Goal: Task Accomplishment & Management: Use online tool/utility

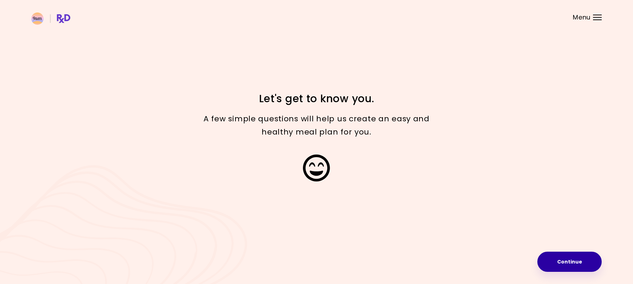
click at [564, 265] on button "Continue" at bounding box center [569, 262] width 64 height 20
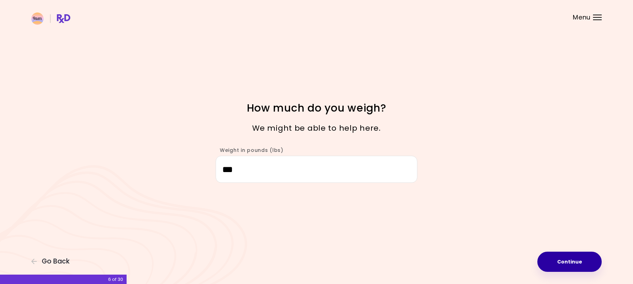
type input "***"
click at [564, 261] on button "Continue" at bounding box center [569, 262] width 64 height 20
select select "****"
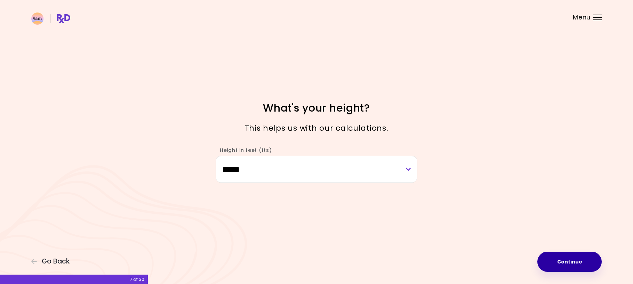
click at [580, 262] on button "Continue" at bounding box center [569, 262] width 64 height 20
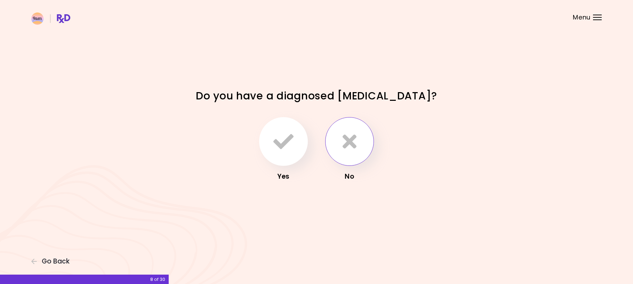
click at [359, 145] on button "button" at bounding box center [349, 141] width 49 height 49
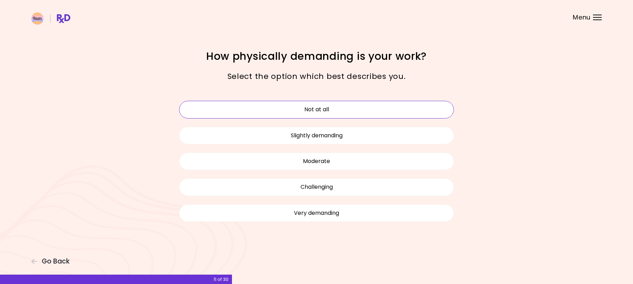
click at [409, 108] on button "Not at all" at bounding box center [316, 109] width 275 height 17
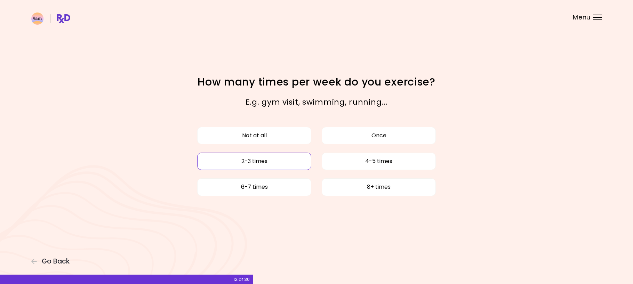
click at [288, 164] on button "2-3 times" at bounding box center [254, 161] width 114 height 17
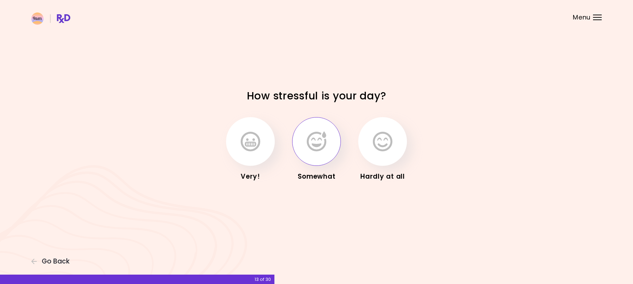
click at [322, 147] on icon "button" at bounding box center [316, 141] width 19 height 20
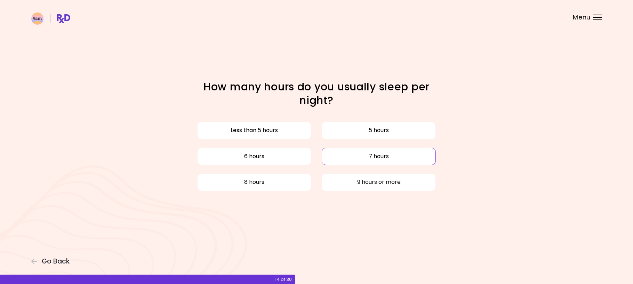
click at [340, 156] on button "7 hours" at bounding box center [379, 156] width 114 height 17
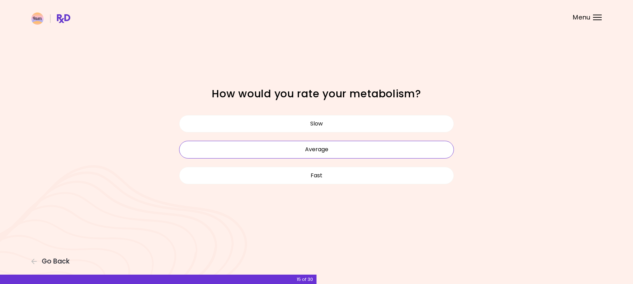
click at [338, 151] on button "Average" at bounding box center [316, 149] width 275 height 17
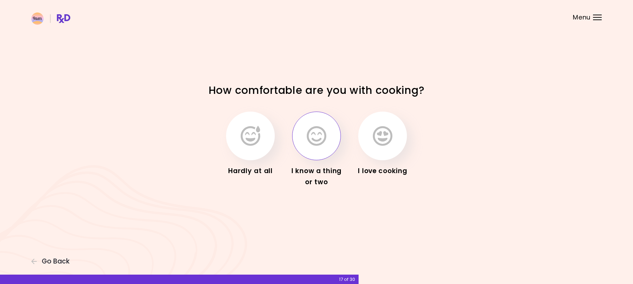
click at [319, 143] on icon "button" at bounding box center [316, 136] width 19 height 20
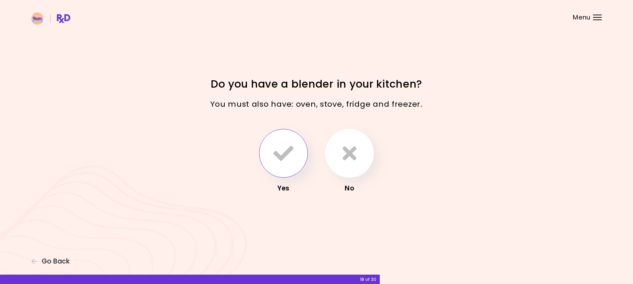
click at [292, 159] on icon "button" at bounding box center [283, 153] width 20 height 20
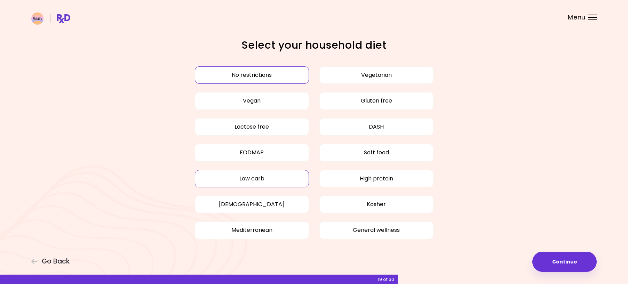
click at [230, 181] on button "Low carb" at bounding box center [252, 178] width 114 height 17
click at [564, 259] on button "Continue" at bounding box center [564, 262] width 64 height 20
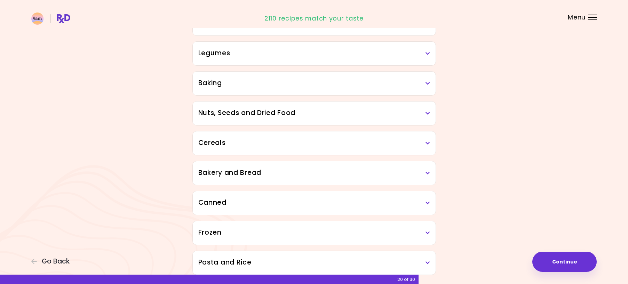
scroll to position [313, 0]
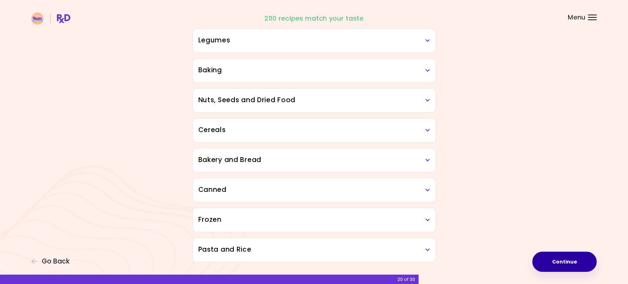
drag, startPoint x: 564, startPoint y: 263, endPoint x: 558, endPoint y: 255, distance: 9.3
click at [563, 263] on button "Continue" at bounding box center [564, 262] width 64 height 20
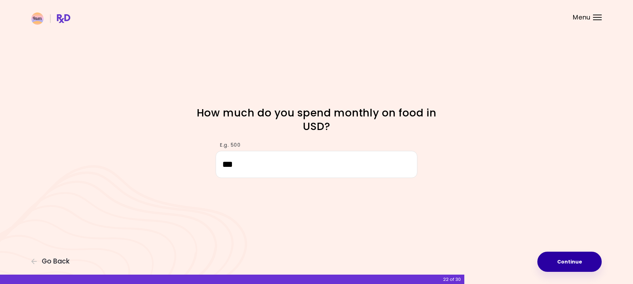
type input "***"
click at [573, 263] on button "Continue" at bounding box center [569, 262] width 64 height 20
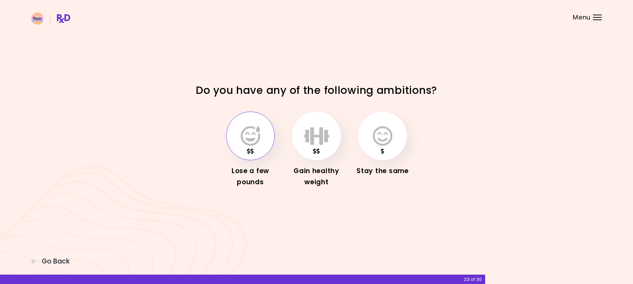
click at [261, 145] on button "button" at bounding box center [250, 136] width 49 height 49
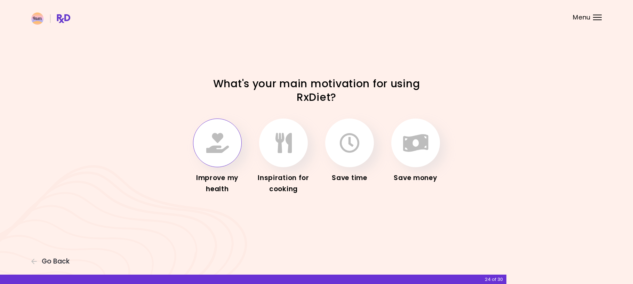
click at [219, 148] on icon "button" at bounding box center [217, 143] width 23 height 20
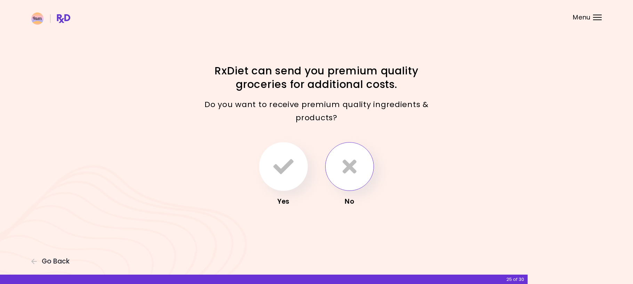
click at [354, 169] on icon "button" at bounding box center [350, 167] width 14 height 20
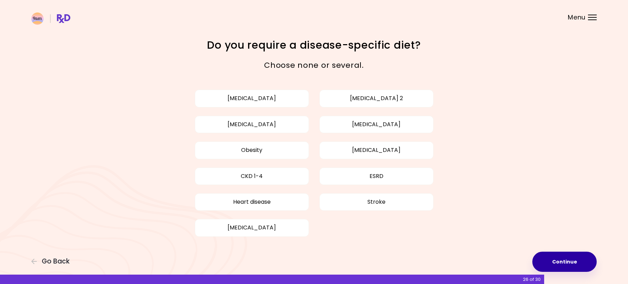
click at [554, 259] on button "Continue" at bounding box center [564, 262] width 64 height 20
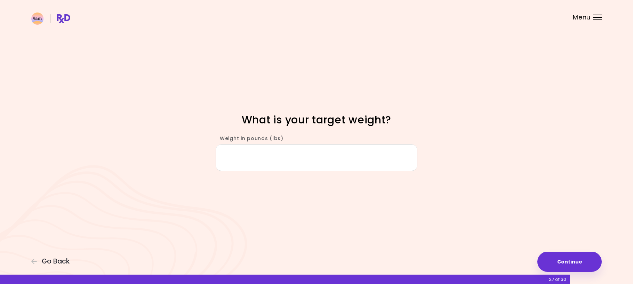
click at [373, 156] on input "Weight in pounds (lbs)" at bounding box center [317, 157] width 202 height 27
type input "***"
click at [575, 263] on button "Continue" at bounding box center [569, 262] width 64 height 20
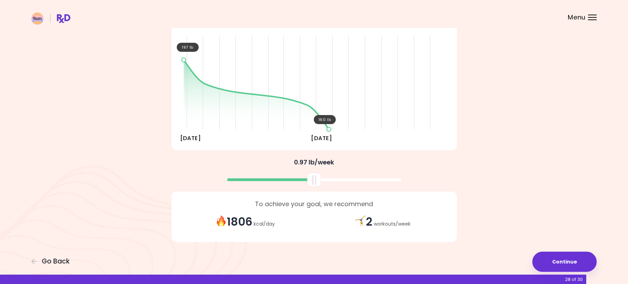
scroll to position [76, 0]
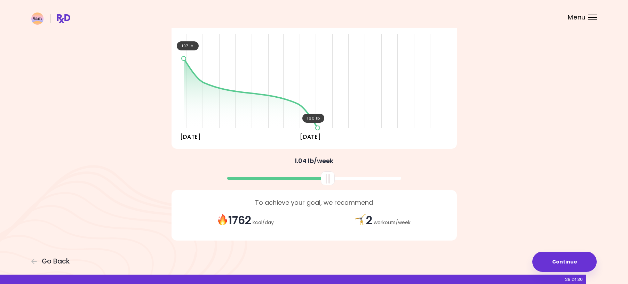
drag, startPoint x: 316, startPoint y: 179, endPoint x: 329, endPoint y: 182, distance: 13.9
click at [329, 182] on div at bounding box center [328, 178] width 14 height 14
click at [331, 180] on div at bounding box center [329, 178] width 14 height 14
click at [572, 262] on button "Continue" at bounding box center [564, 262] width 64 height 20
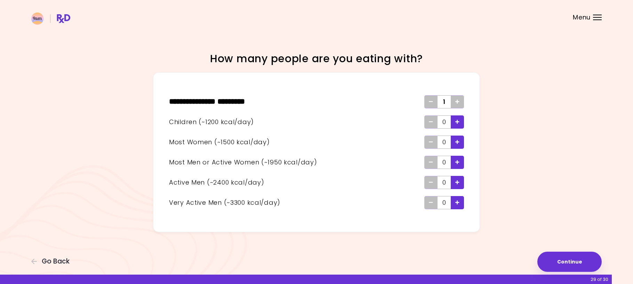
click at [459, 122] on icon "Add - Child" at bounding box center [457, 122] width 4 height 5
click at [558, 263] on button "Continue" at bounding box center [569, 262] width 64 height 20
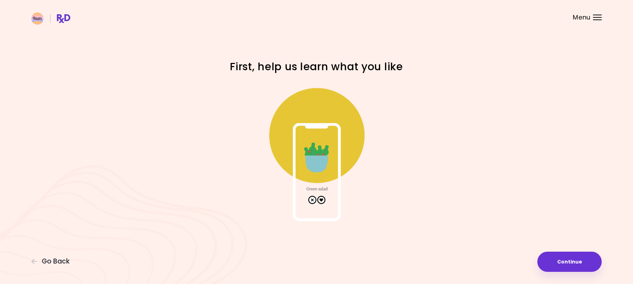
click at [322, 199] on img at bounding box center [316, 151] width 139 height 139
click at [564, 264] on button "Continue" at bounding box center [569, 262] width 64 height 20
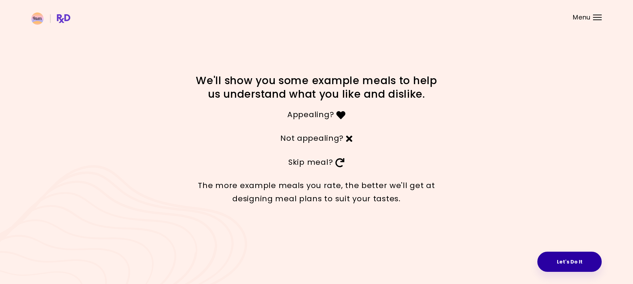
click at [567, 261] on button "Let's Do It" at bounding box center [569, 262] width 64 height 20
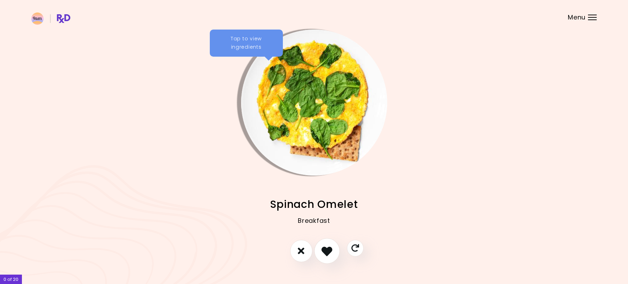
click at [327, 251] on icon "I like this recipe" at bounding box center [326, 251] width 11 height 11
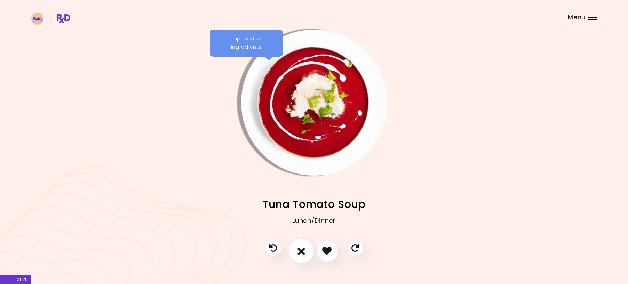
click at [299, 250] on icon "I don't like this recipe" at bounding box center [301, 251] width 8 height 11
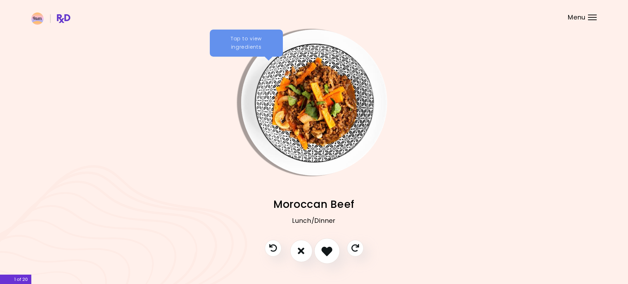
click at [323, 249] on icon "I like this recipe" at bounding box center [326, 251] width 11 height 11
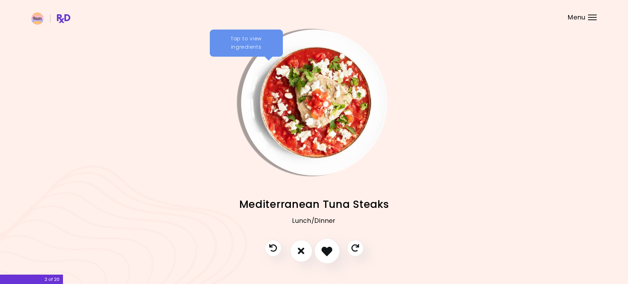
click at [327, 249] on icon "I like this recipe" at bounding box center [326, 251] width 11 height 11
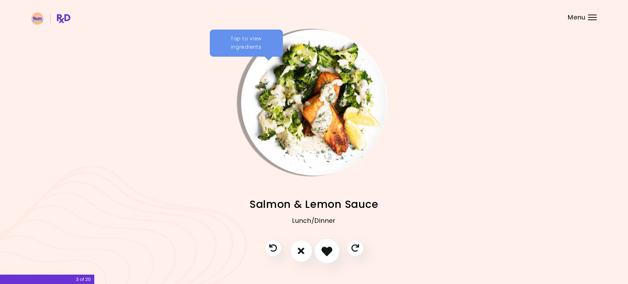
click at [325, 249] on icon "I like this recipe" at bounding box center [326, 251] width 11 height 11
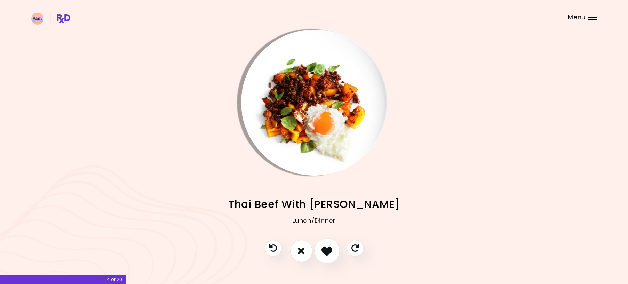
click at [326, 249] on icon "I like this recipe" at bounding box center [326, 251] width 11 height 11
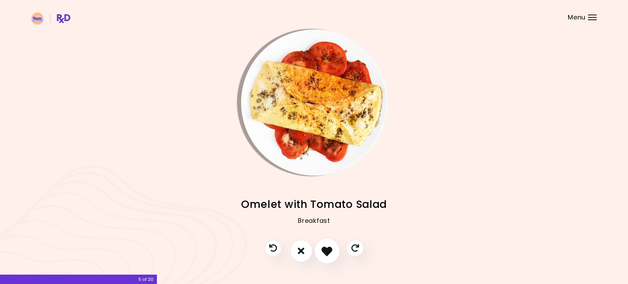
click at [326, 249] on icon "I like this recipe" at bounding box center [326, 251] width 11 height 11
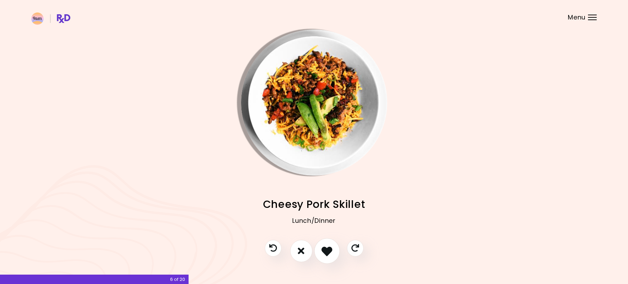
click at [326, 249] on icon "I like this recipe" at bounding box center [326, 251] width 11 height 11
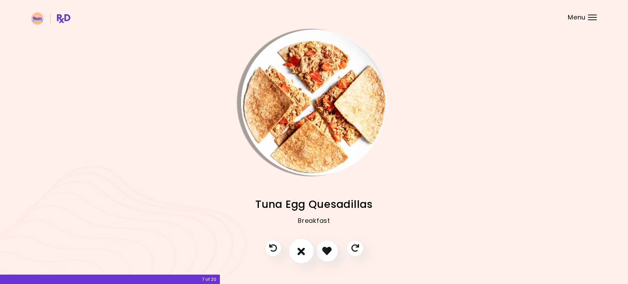
click at [305, 251] on icon "I don't like this recipe" at bounding box center [301, 251] width 8 height 11
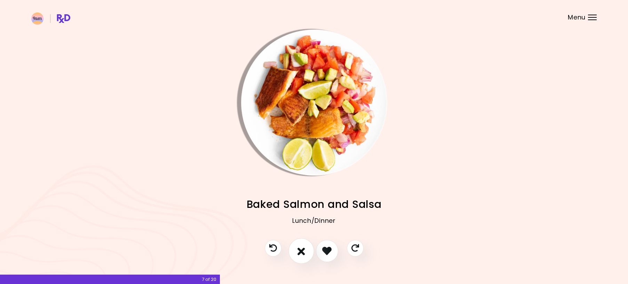
click at [305, 252] on icon "I don't like this recipe" at bounding box center [301, 251] width 8 height 11
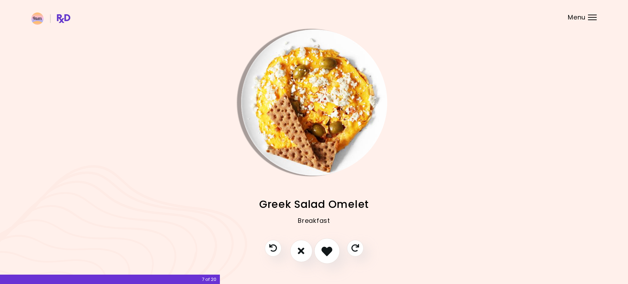
click at [327, 253] on icon "I like this recipe" at bounding box center [326, 251] width 11 height 11
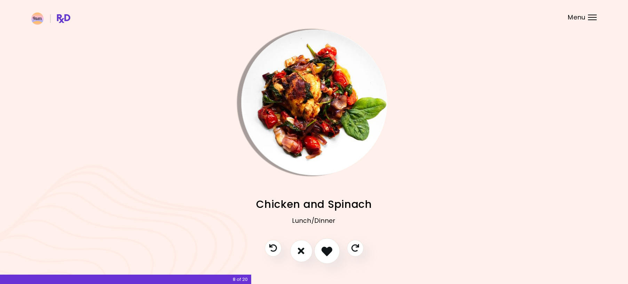
click at [327, 253] on icon "I like this recipe" at bounding box center [326, 251] width 11 height 11
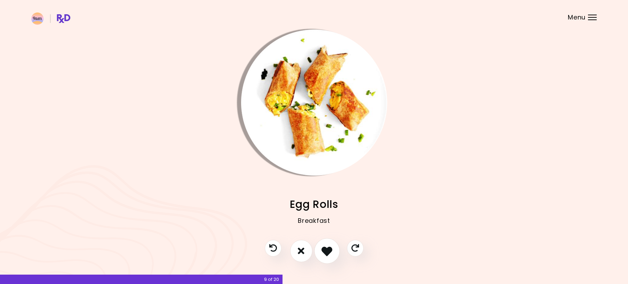
click at [326, 253] on icon "I like this recipe" at bounding box center [326, 251] width 11 height 11
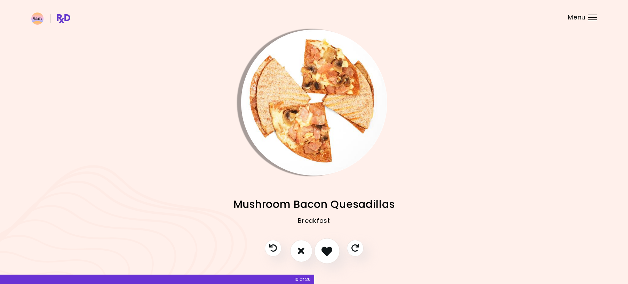
click at [326, 253] on icon "I like this recipe" at bounding box center [326, 251] width 11 height 11
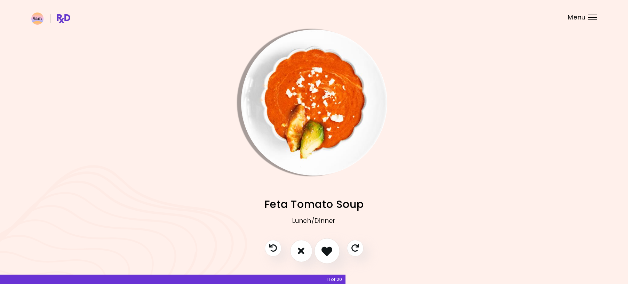
click at [327, 251] on icon "I like this recipe" at bounding box center [326, 251] width 11 height 11
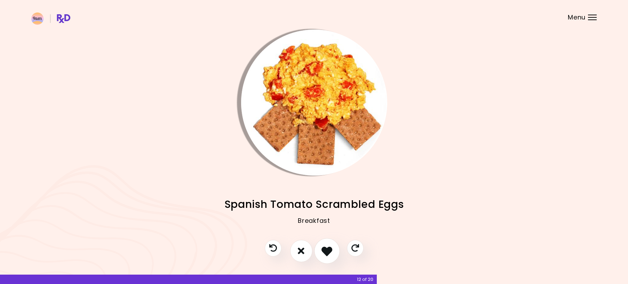
click at [326, 251] on icon "I like this recipe" at bounding box center [326, 251] width 11 height 11
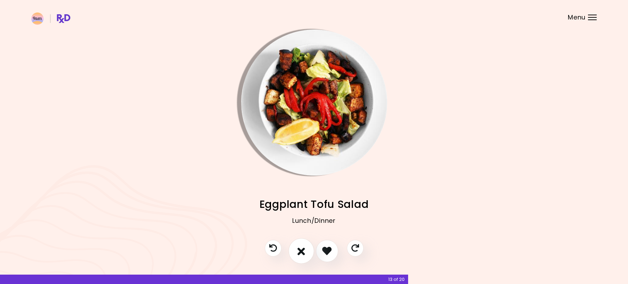
click at [302, 251] on icon "I don't like this recipe" at bounding box center [301, 251] width 8 height 11
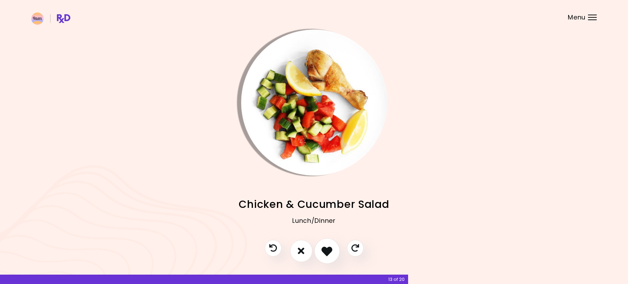
click at [324, 251] on icon "I like this recipe" at bounding box center [326, 251] width 11 height 11
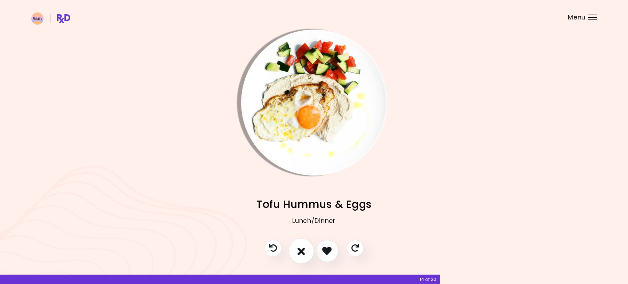
click at [304, 250] on icon "I don't like this recipe" at bounding box center [301, 251] width 8 height 11
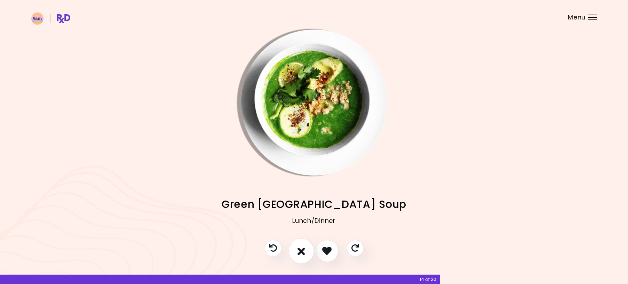
click at [304, 250] on icon "I don't like this recipe" at bounding box center [301, 251] width 8 height 11
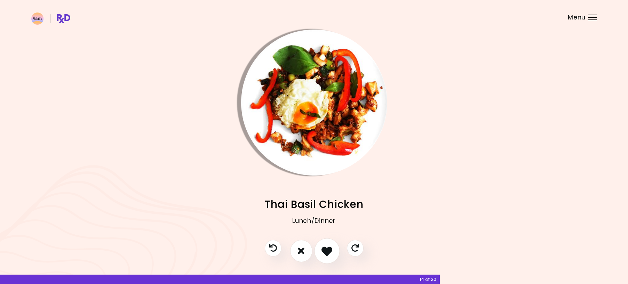
click at [324, 249] on icon "I like this recipe" at bounding box center [326, 251] width 11 height 11
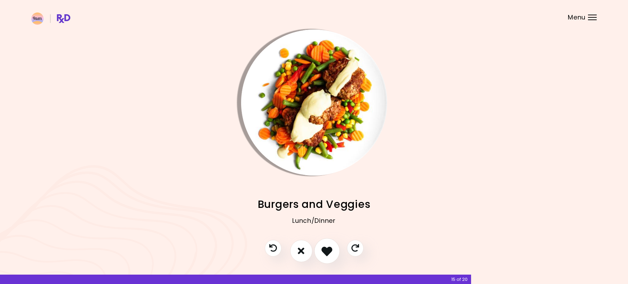
click at [322, 249] on icon "I like this recipe" at bounding box center [326, 251] width 11 height 11
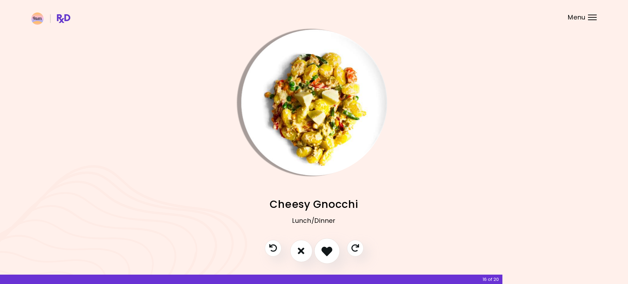
click at [322, 249] on icon "I like this recipe" at bounding box center [326, 251] width 11 height 11
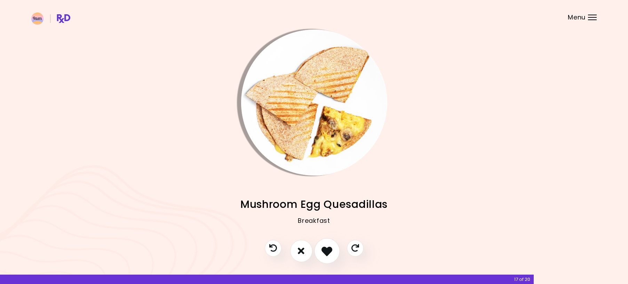
click at [324, 249] on icon "I like this recipe" at bounding box center [326, 251] width 11 height 11
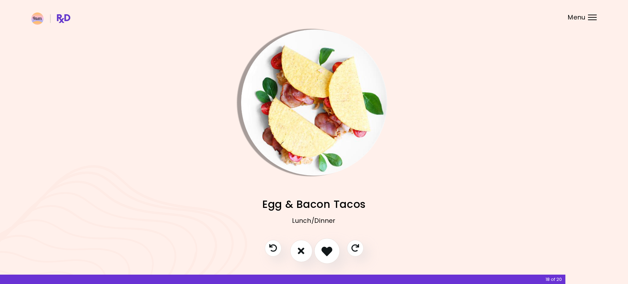
click at [324, 249] on icon "I like this recipe" at bounding box center [326, 251] width 11 height 11
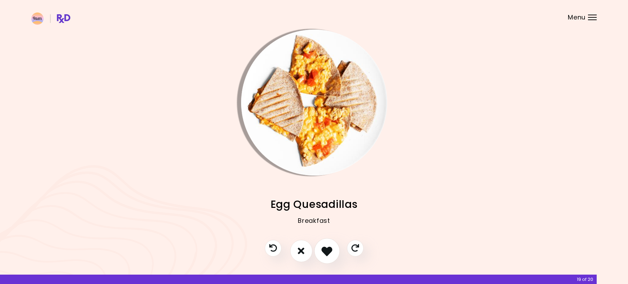
click at [324, 249] on icon "I like this recipe" at bounding box center [326, 251] width 11 height 11
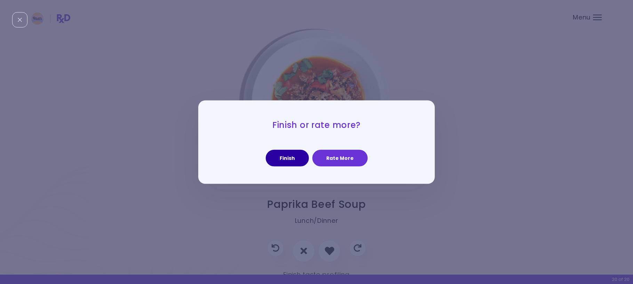
click at [295, 158] on button "Finish" at bounding box center [287, 158] width 43 height 17
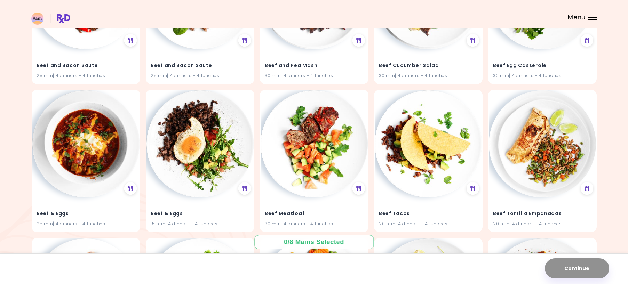
scroll to position [311, 0]
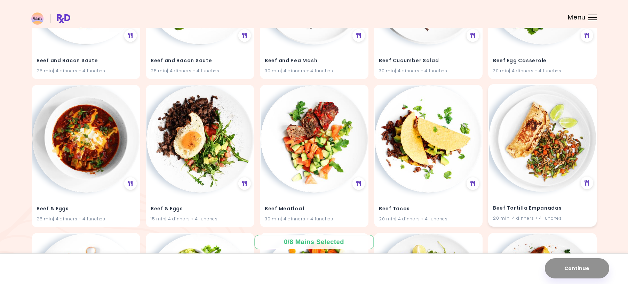
click at [543, 189] on img at bounding box center [542, 138] width 107 height 107
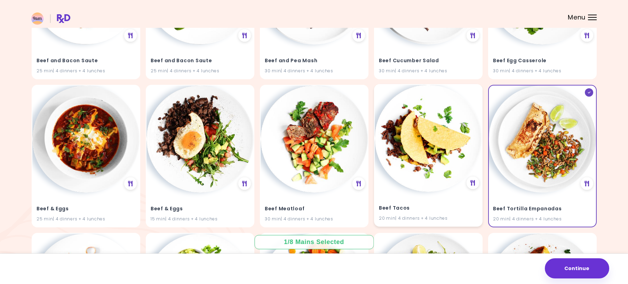
click at [454, 177] on img at bounding box center [428, 138] width 107 height 107
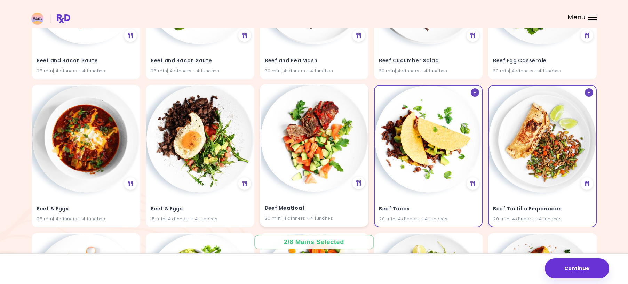
click at [308, 177] on img at bounding box center [314, 138] width 107 height 107
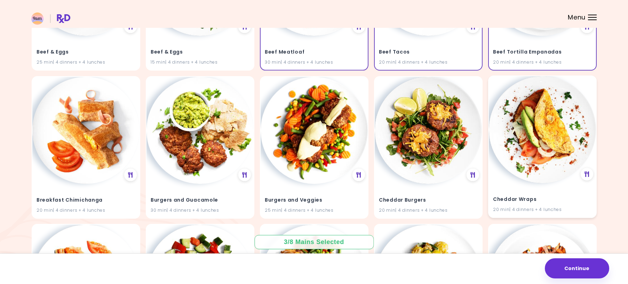
scroll to position [478, 0]
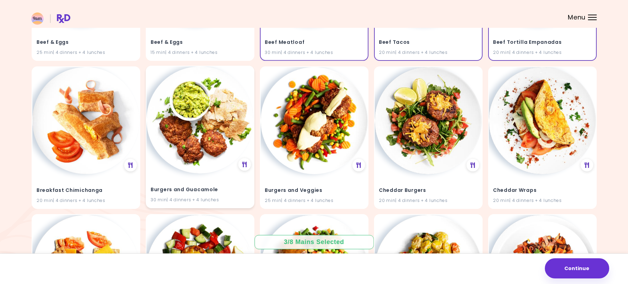
click at [181, 168] on img at bounding box center [199, 119] width 107 height 107
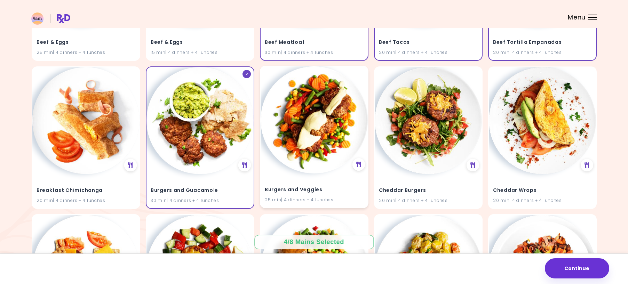
click at [288, 165] on img at bounding box center [314, 119] width 107 height 107
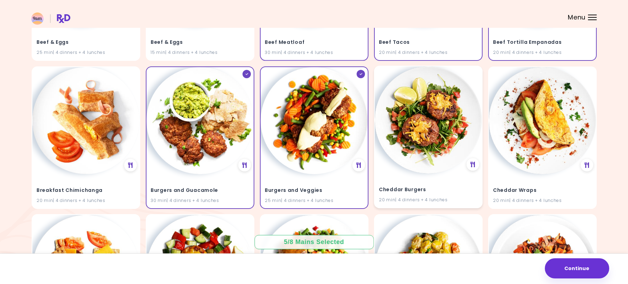
click at [391, 156] on img at bounding box center [428, 119] width 107 height 107
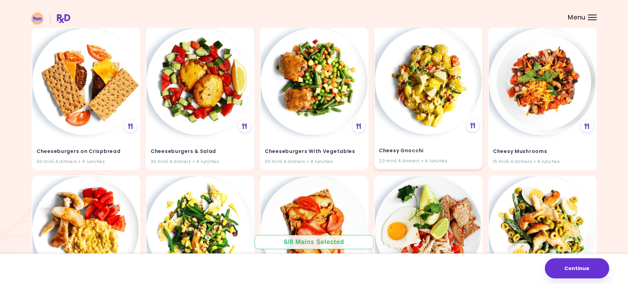
scroll to position [687, 0]
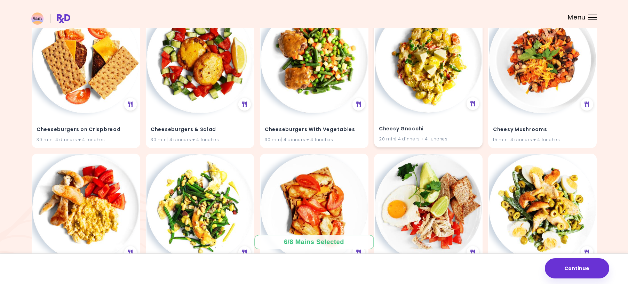
click at [417, 128] on h4 "Cheesy Gnocchi" at bounding box center [428, 128] width 99 height 11
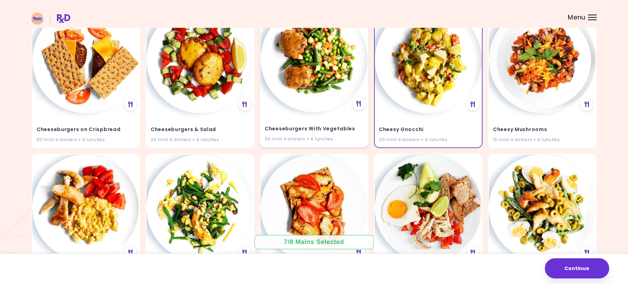
click at [336, 124] on h4 "Cheeseburgers With Vegetables" at bounding box center [314, 128] width 99 height 11
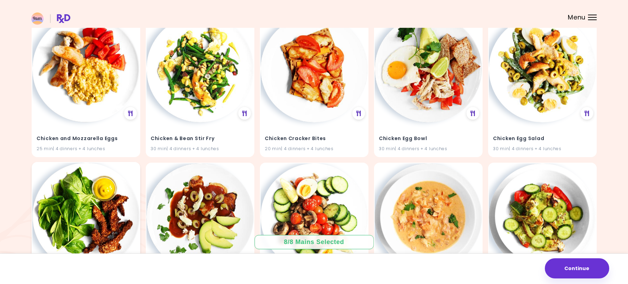
scroll to position [965, 0]
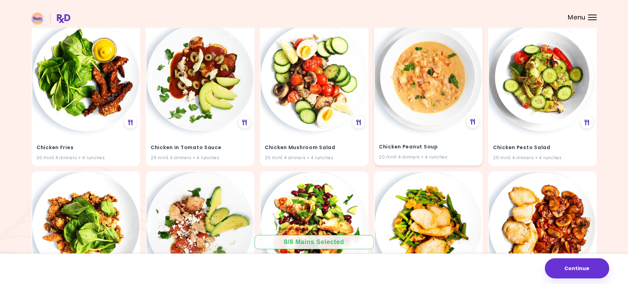
click at [391, 144] on h4 "Chicken Peanut Soup" at bounding box center [428, 146] width 99 height 11
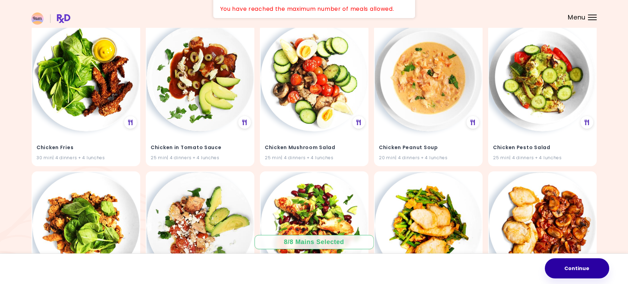
click at [570, 265] on button "Continue" at bounding box center [577, 268] width 64 height 20
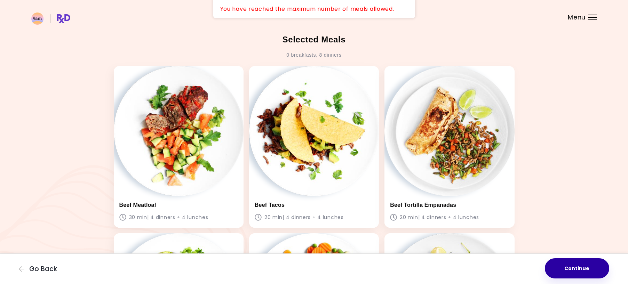
click at [573, 270] on button "Continue" at bounding box center [577, 268] width 64 height 20
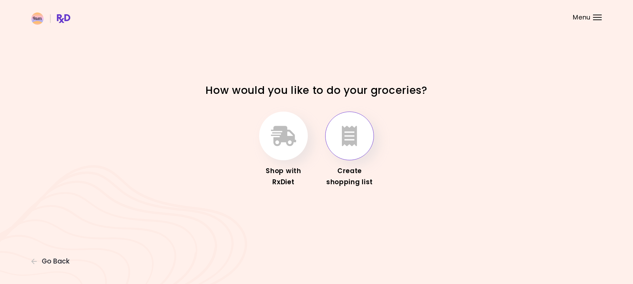
click at [352, 156] on button "button" at bounding box center [349, 136] width 49 height 49
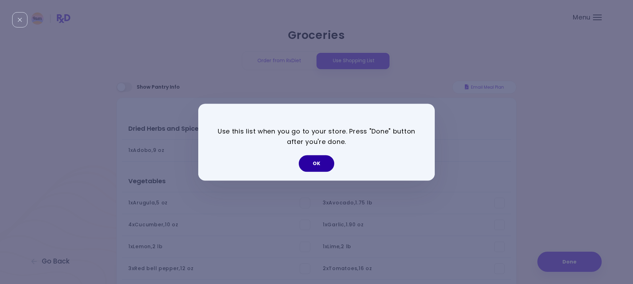
click at [322, 167] on button "OK" at bounding box center [316, 163] width 35 height 17
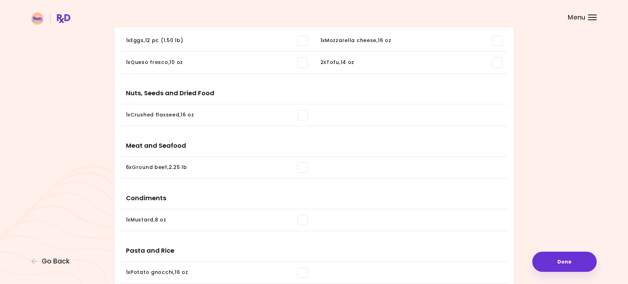
scroll to position [383, 0]
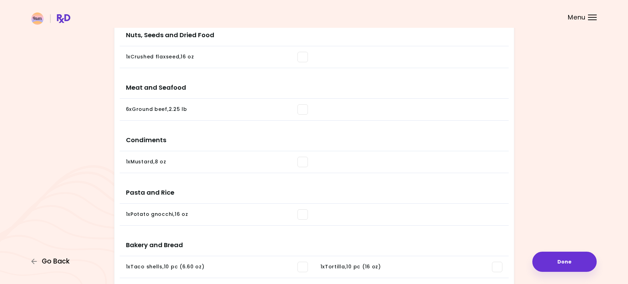
click at [49, 261] on span "Go Back" at bounding box center [56, 262] width 28 height 8
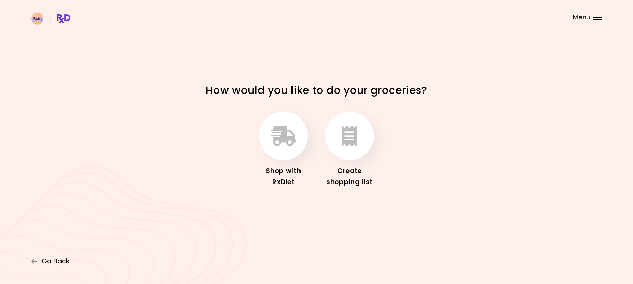
click at [42, 261] on span "Go Back" at bounding box center [56, 262] width 28 height 8
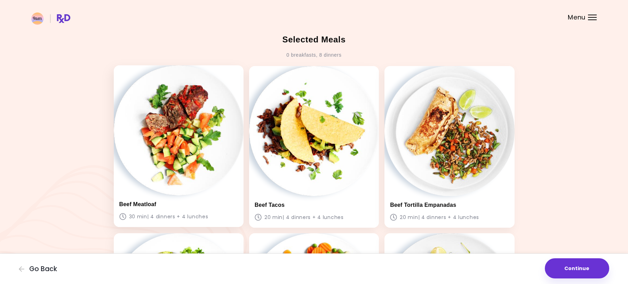
click at [175, 179] on img at bounding box center [179, 130] width 130 height 130
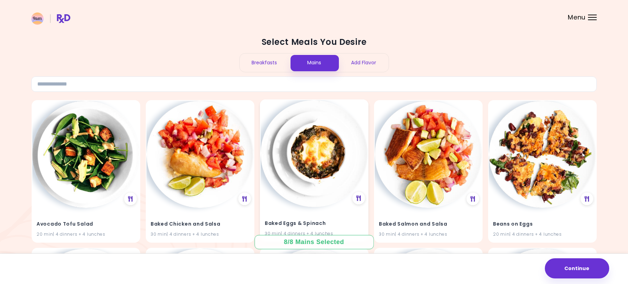
click at [298, 152] on img at bounding box center [314, 153] width 107 height 107
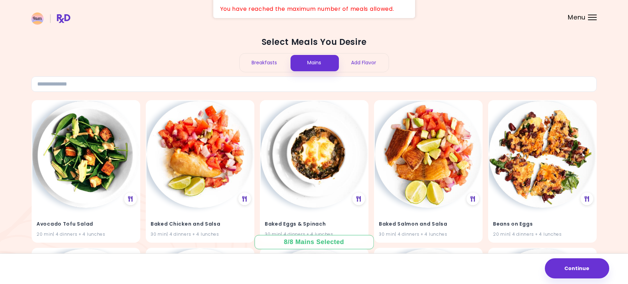
click at [305, 239] on div "8 / 8 Mains Selected" at bounding box center [314, 242] width 70 height 9
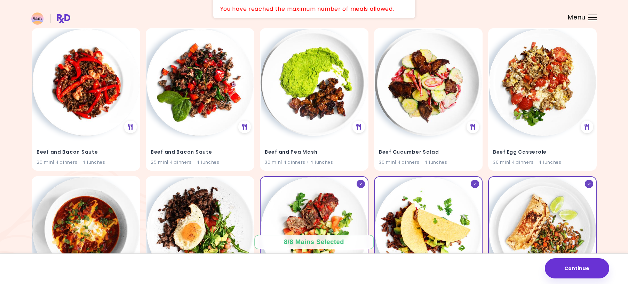
scroll to position [278, 0]
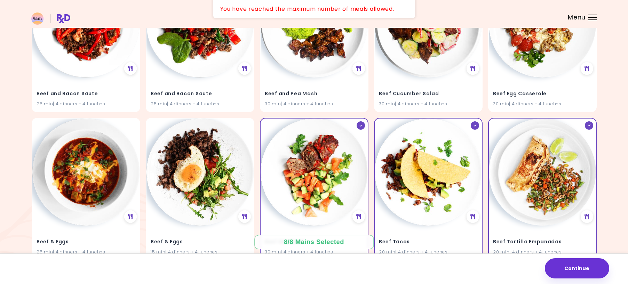
click at [327, 240] on div "8 / 8 Mains Selected" at bounding box center [314, 242] width 70 height 9
click at [587, 124] on icon at bounding box center [588, 125] width 3 height 2
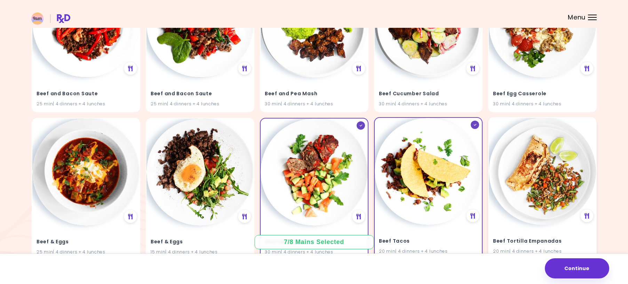
click at [472, 126] on div at bounding box center [475, 125] width 8 height 8
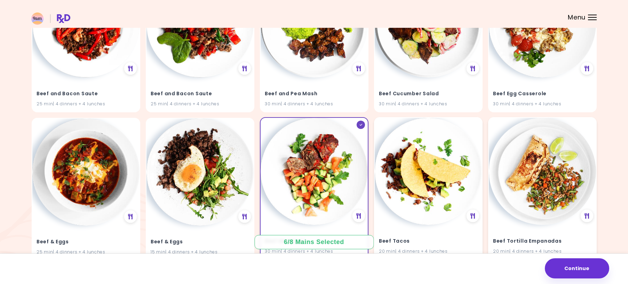
click at [363, 125] on div at bounding box center [361, 125] width 8 height 8
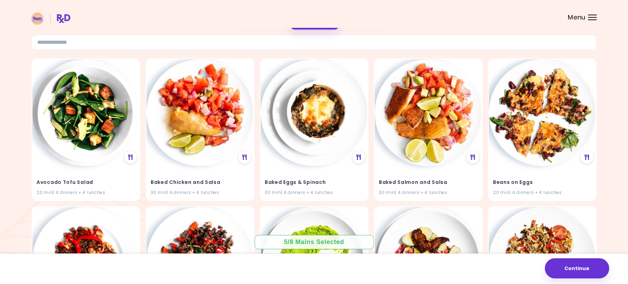
scroll to position [0, 0]
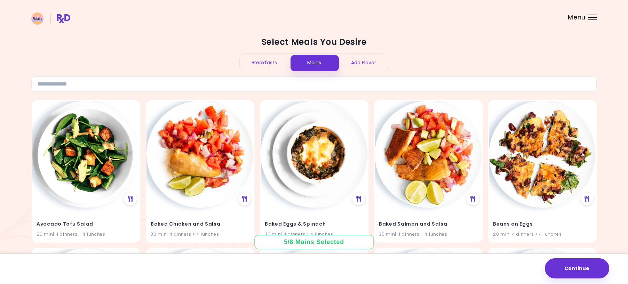
click at [250, 62] on div "Breakfasts" at bounding box center [265, 63] width 50 height 18
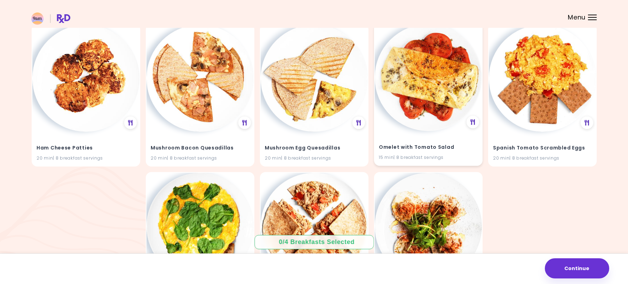
scroll to position [179, 0]
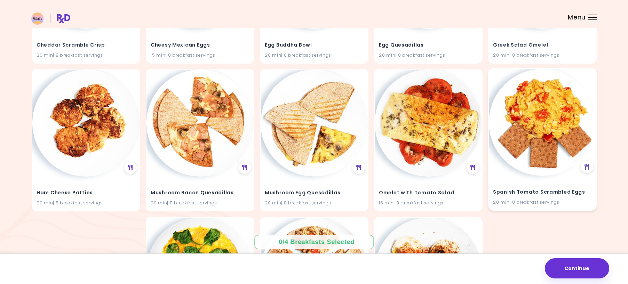
click at [506, 183] on div "Spanish Tomato Scrambled Eggs 20 min | 8 breakfast servings" at bounding box center [542, 193] width 107 height 34
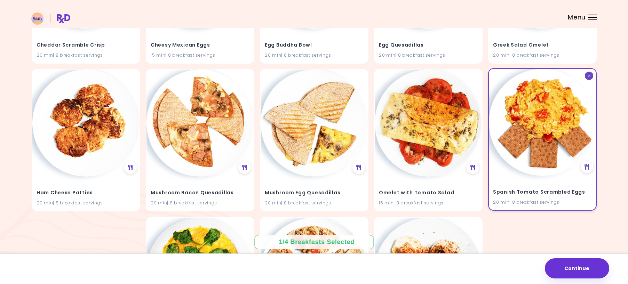
click at [534, 141] on img at bounding box center [542, 122] width 107 height 107
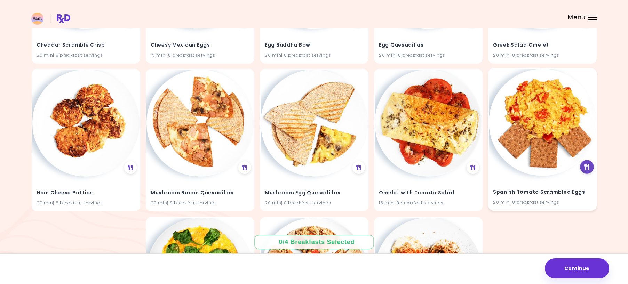
click at [588, 166] on icon at bounding box center [586, 167] width 5 height 6
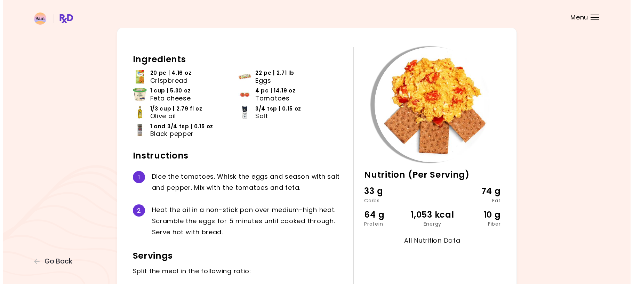
scroll to position [23, 0]
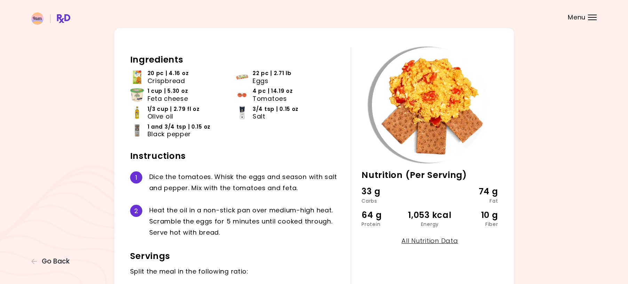
click at [441, 240] on link "All Nutrition Data" at bounding box center [429, 241] width 56 height 9
select select "*"
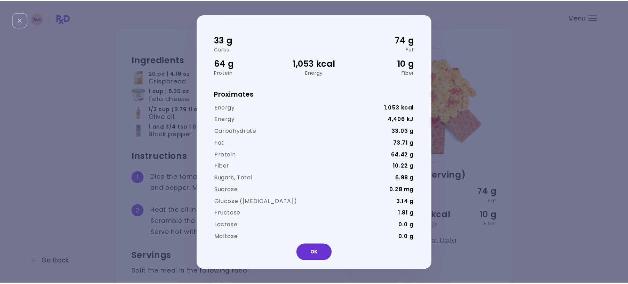
scroll to position [0, 0]
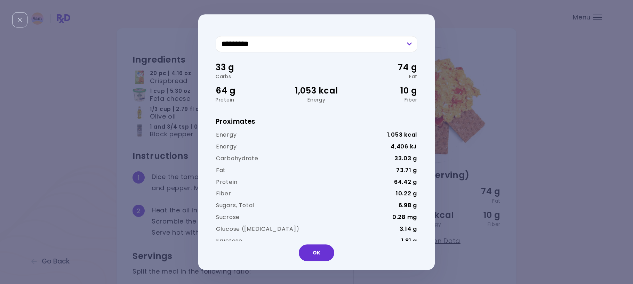
click at [548, 65] on div "********* ***** ******** ******** ******** 33 g Carbs 74 g Fat 64 g Protein 1,0…" at bounding box center [316, 142] width 633 height 284
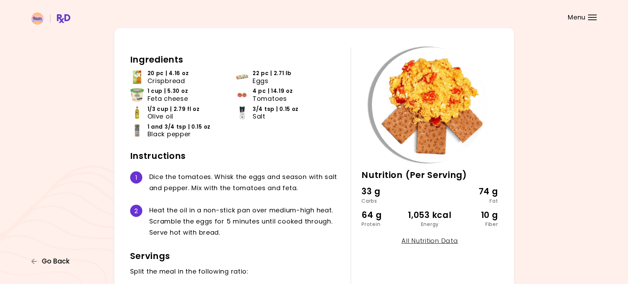
click at [62, 258] on span "Go Back" at bounding box center [56, 262] width 28 height 8
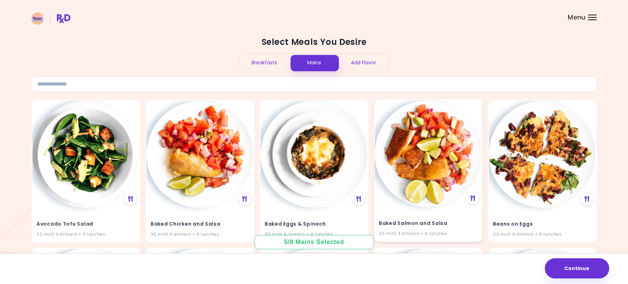
click at [410, 169] on img at bounding box center [428, 153] width 107 height 107
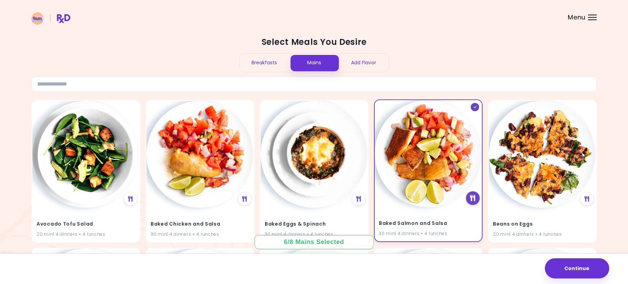
click at [473, 199] on icon at bounding box center [472, 198] width 5 height 6
